Goal: Browse casually: Explore the website without a specific task or goal

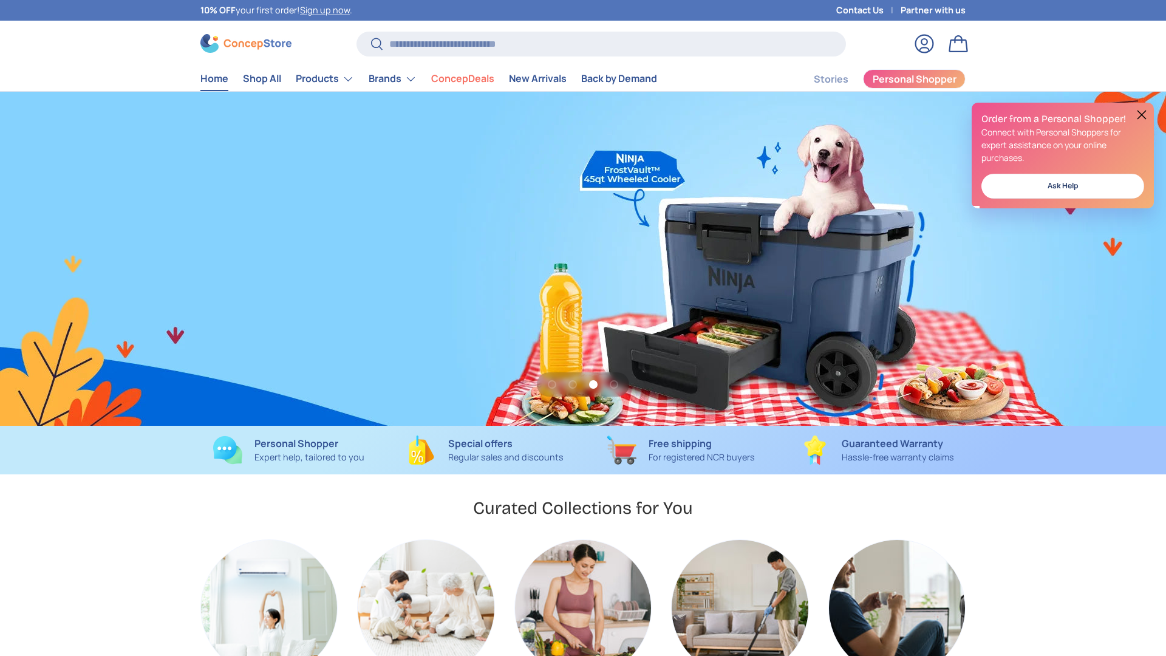
scroll to position [0, 2332]
